Goal: Task Accomplishment & Management: Manage account settings

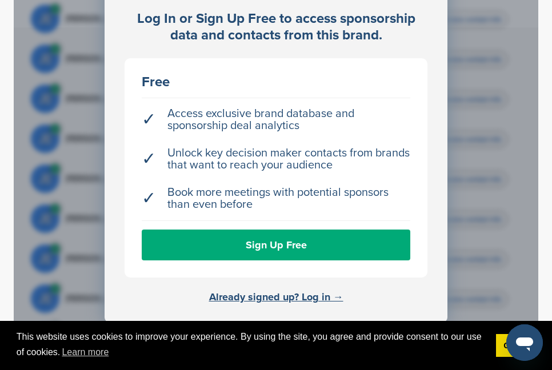
scroll to position [406, 0]
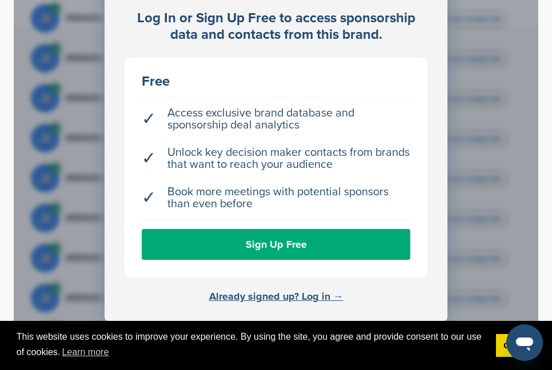
click at [319, 290] on link "Already signed up? Log in →" at bounding box center [276, 296] width 134 height 13
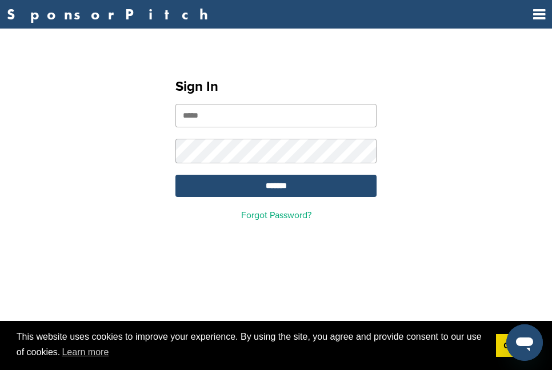
click at [294, 137] on form "*******" at bounding box center [275, 150] width 201 height 93
